Goal: Find specific page/section: Find specific page/section

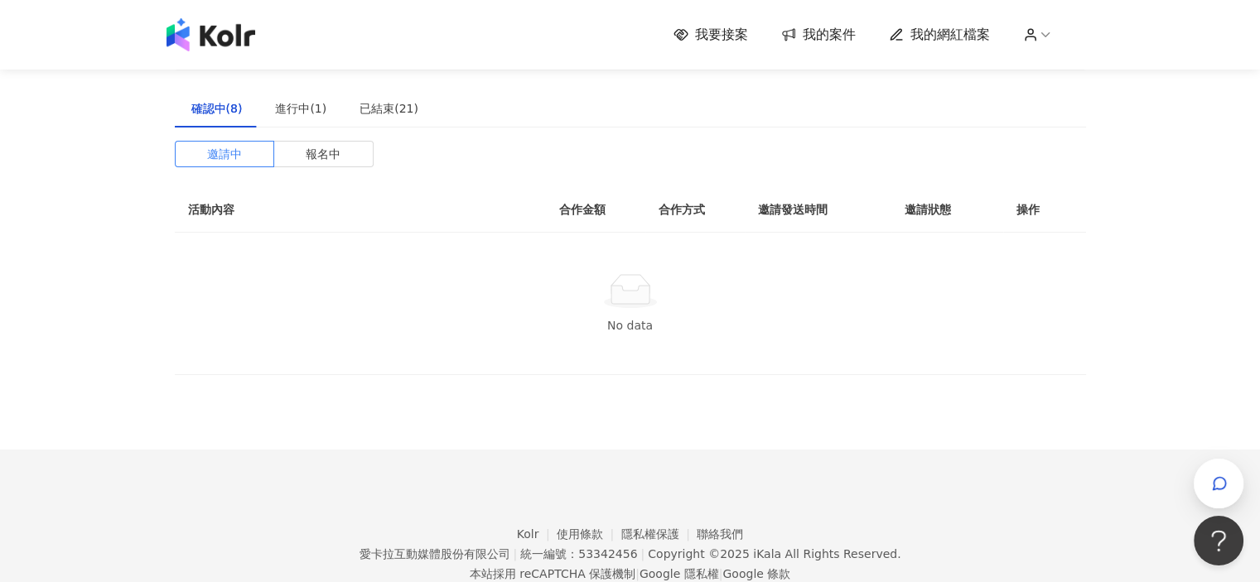
click at [225, 117] on div "確認中(8)" at bounding box center [216, 108] width 51 height 18
click at [295, 118] on div "進行中(1)" at bounding box center [300, 108] width 84 height 38
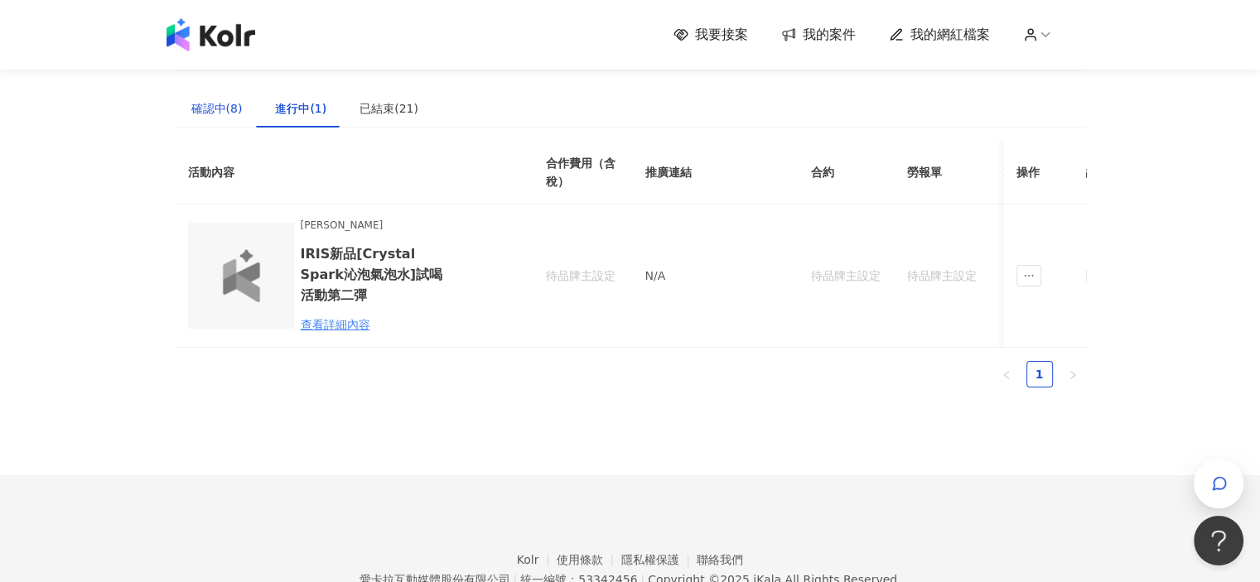
click at [224, 113] on div "確認中(8)" at bounding box center [216, 108] width 51 height 18
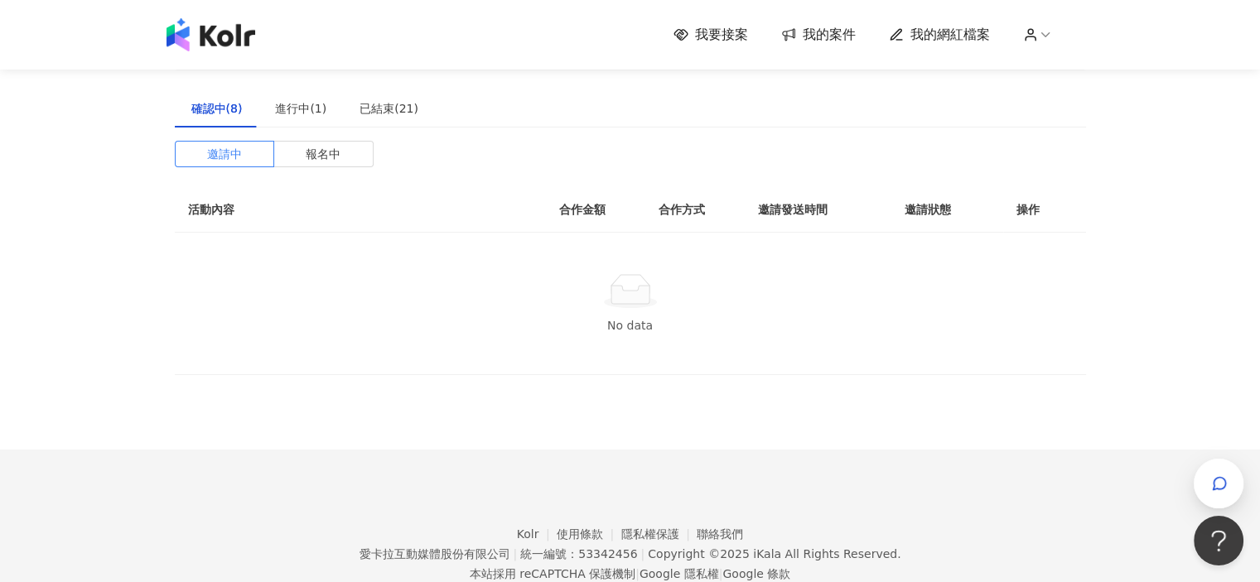
click at [261, 29] on div "我要接案 我的案件 我的網紅檔案" at bounding box center [630, 34] width 944 height 33
click at [255, 31] on img at bounding box center [210, 34] width 89 height 33
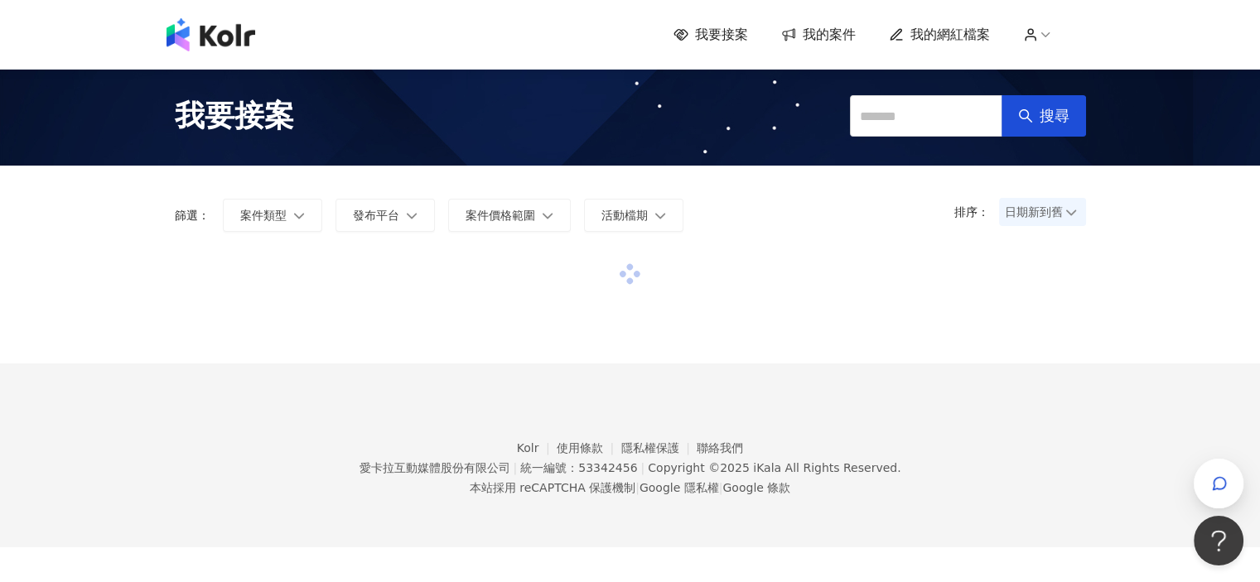
click at [827, 37] on span "我的案件" at bounding box center [829, 35] width 53 height 18
